Goal: Find specific page/section: Find specific page/section

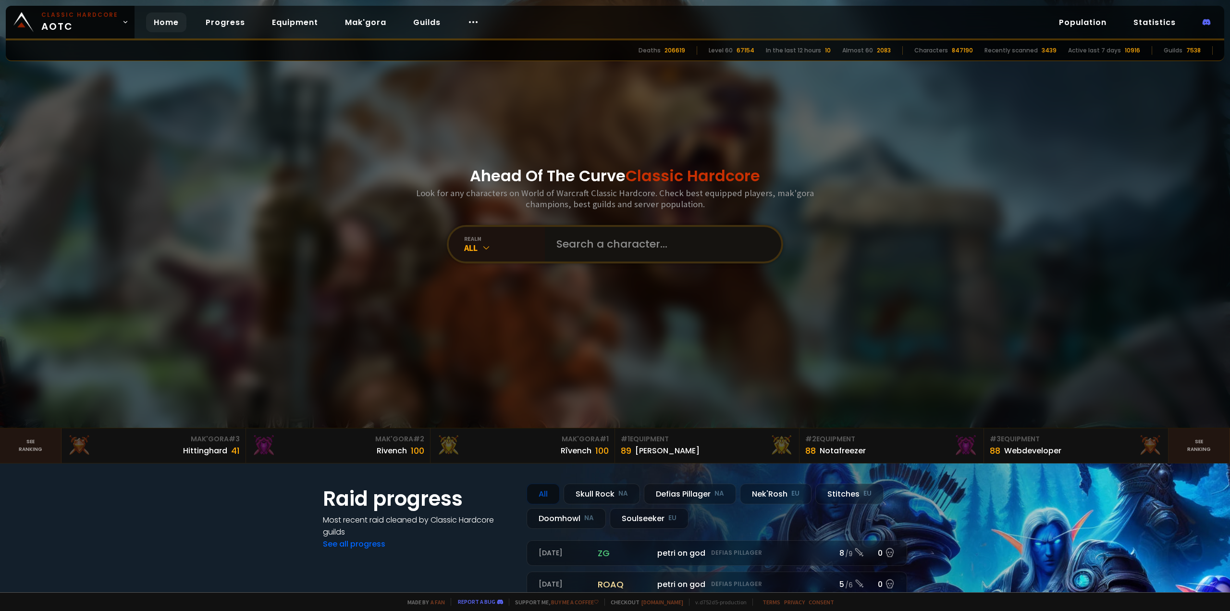
click at [581, 236] on input "text" at bounding box center [660, 244] width 219 height 35
type input "Fery"
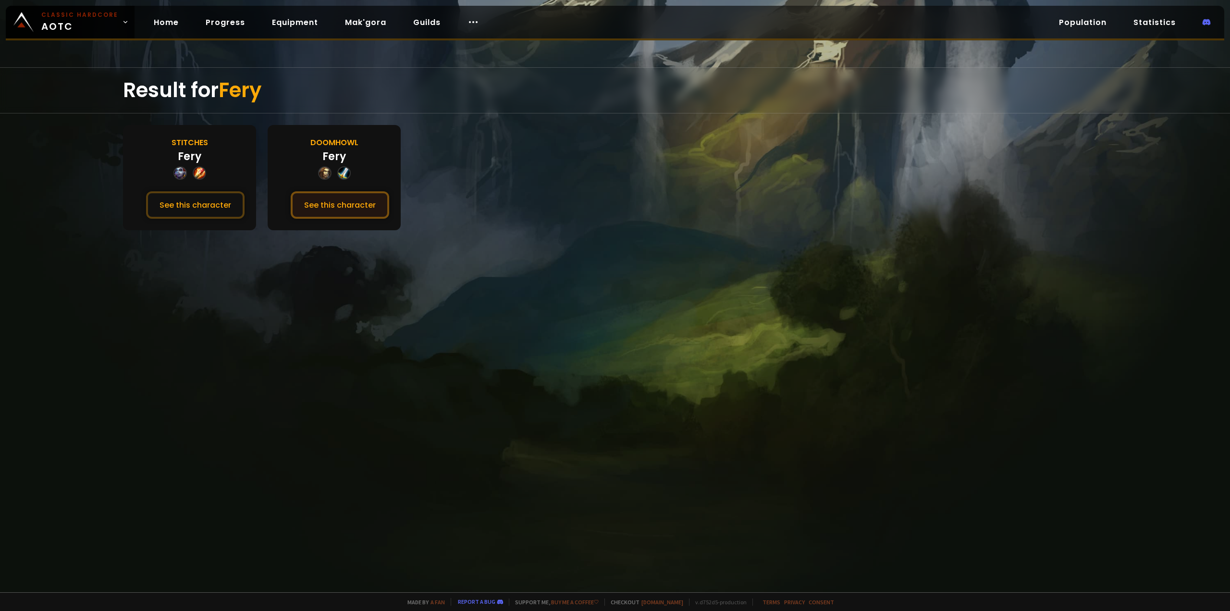
click at [339, 203] on button "See this character" at bounding box center [340, 204] width 99 height 27
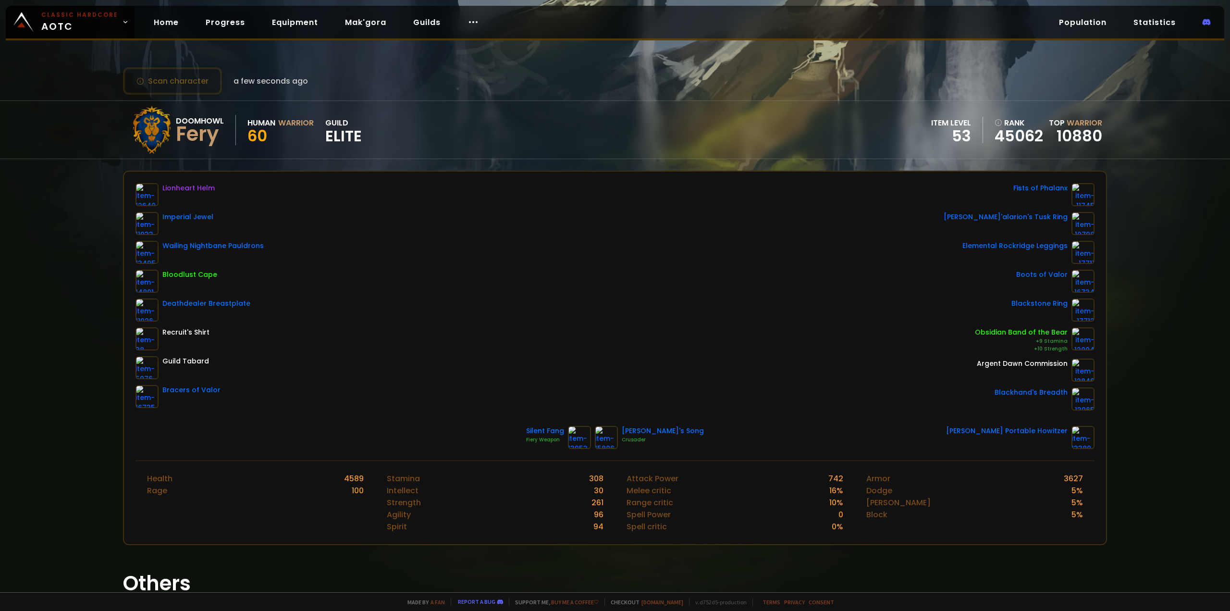
click at [389, 292] on div "Lionheart Helm Imperial Jewel Wailing Nightbane Pauldrons Bloodlust Cape Deathd…" at bounding box center [615, 296] width 959 height 227
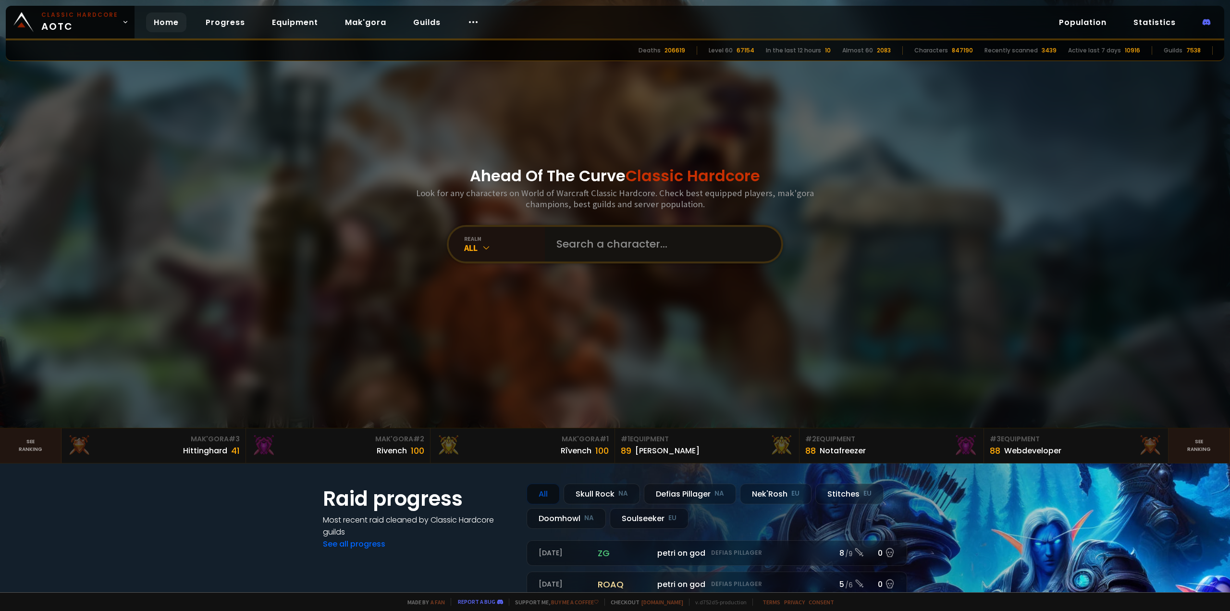
click at [622, 249] on input "text" at bounding box center [660, 244] width 219 height 35
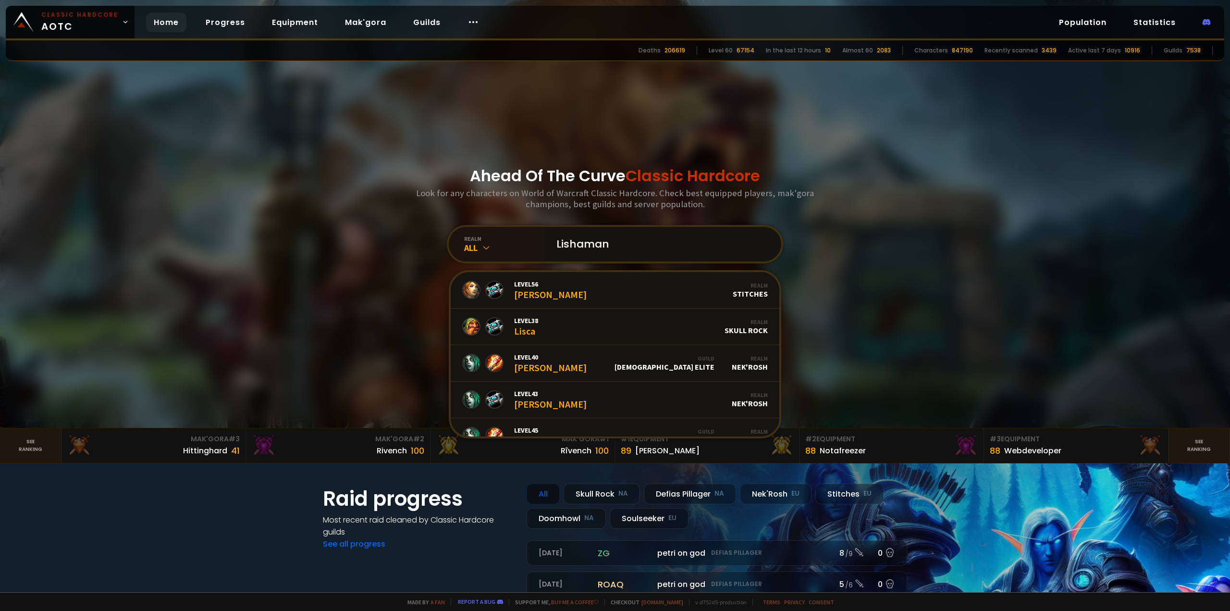
type input "Lishamann"
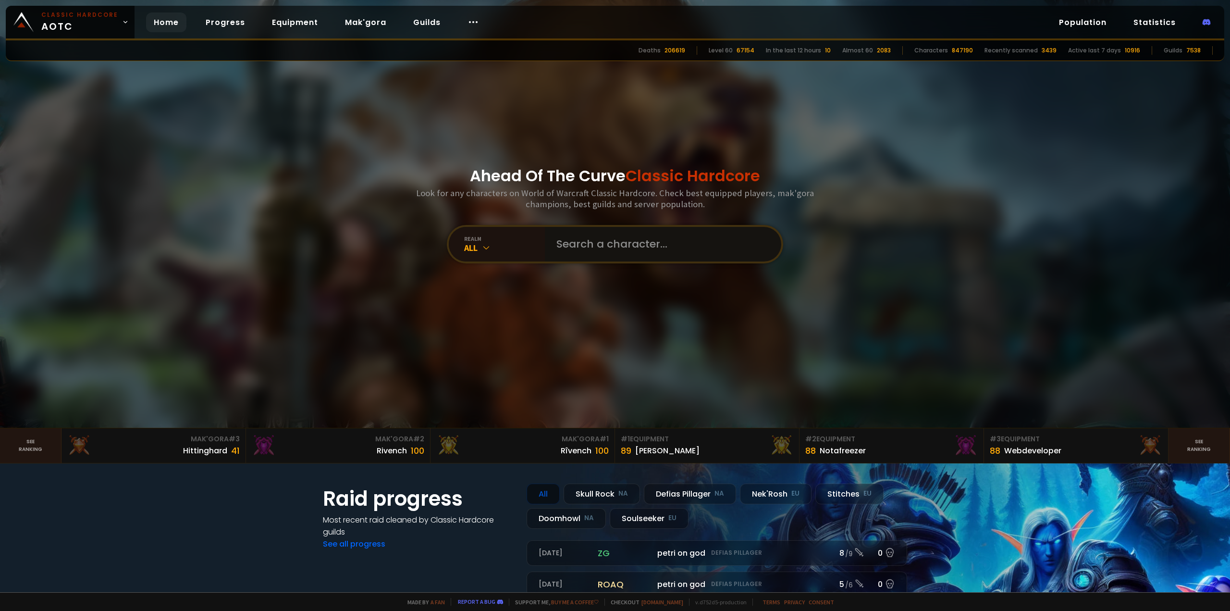
click at [552, 240] on input "text" at bounding box center [660, 244] width 219 height 35
type input "Lilshamann"
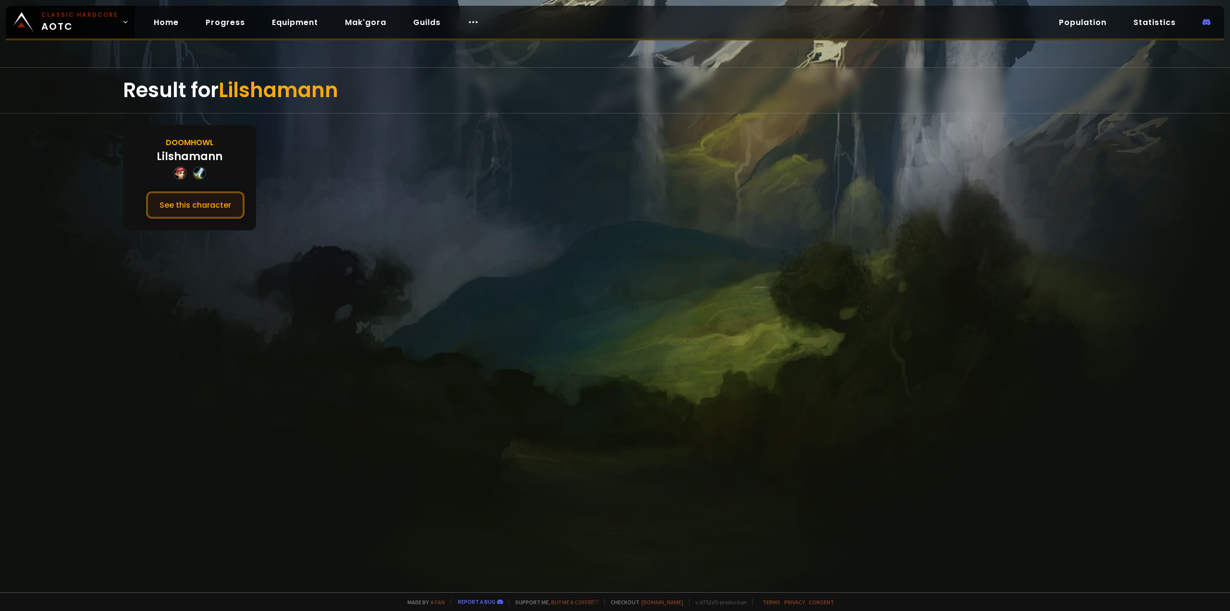
click at [199, 193] on button "See this character" at bounding box center [195, 204] width 99 height 27
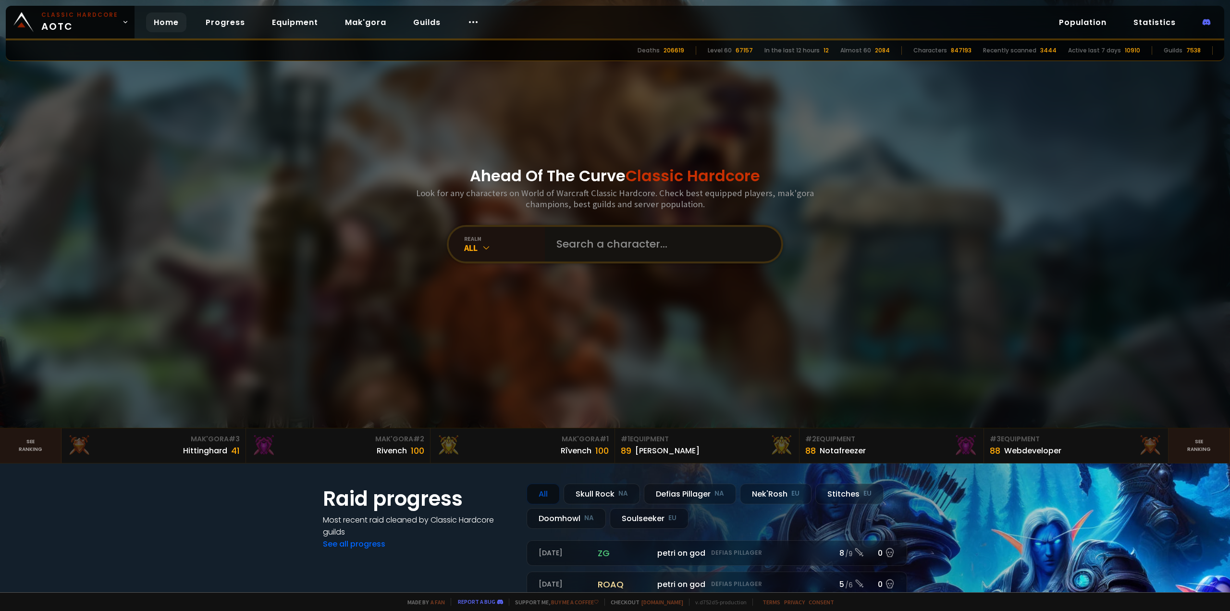
click at [555, 245] on input "text" at bounding box center [660, 244] width 219 height 35
type input "Velysanne"
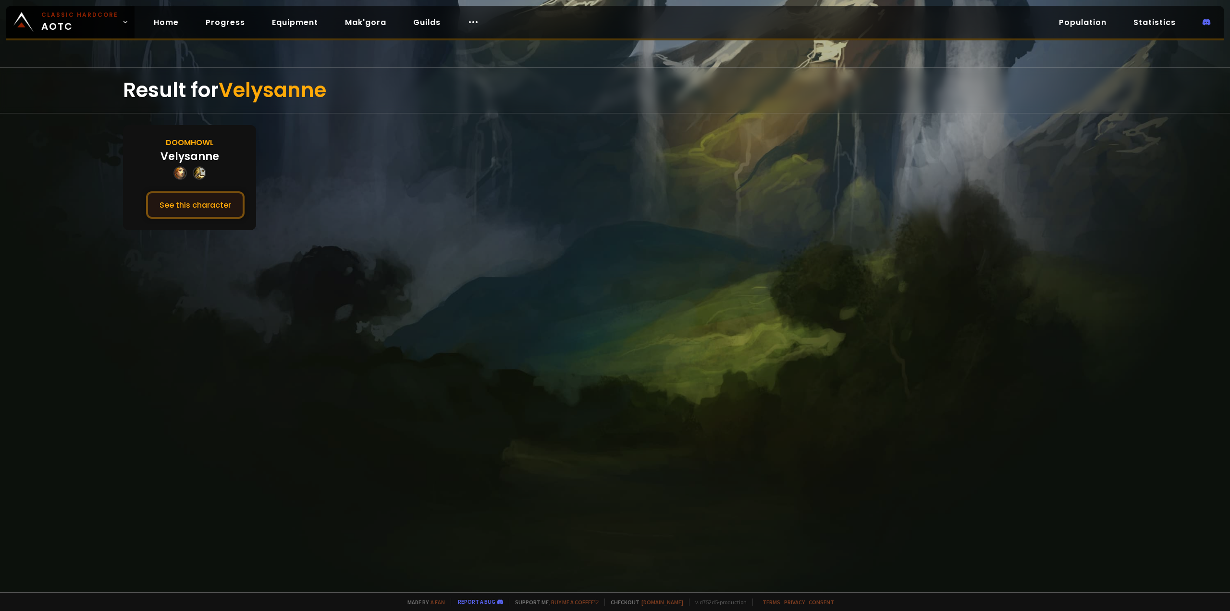
click at [216, 205] on button "See this character" at bounding box center [195, 204] width 99 height 27
